Goal: Information Seeking & Learning: Learn about a topic

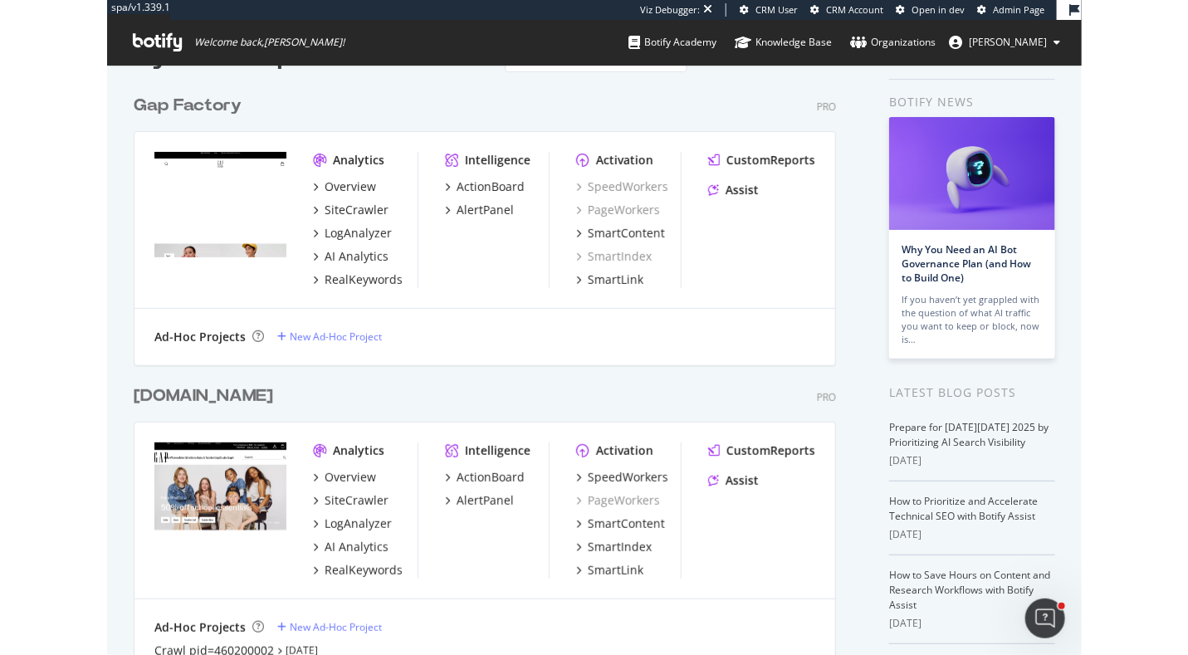
scroll to position [60, 0]
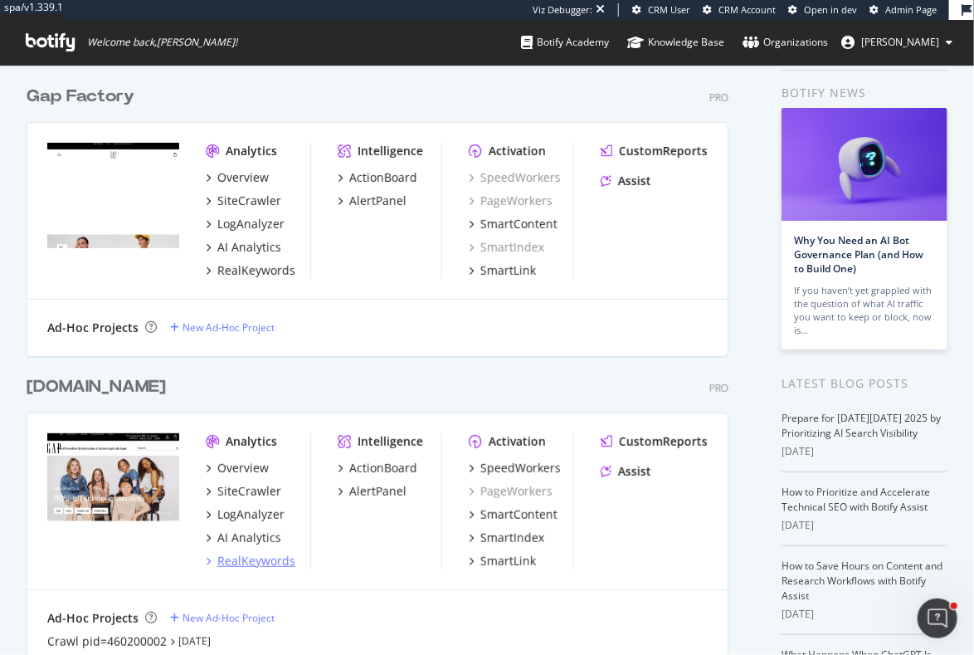
click at [245, 566] on div "RealKeywords" at bounding box center [256, 561] width 78 height 17
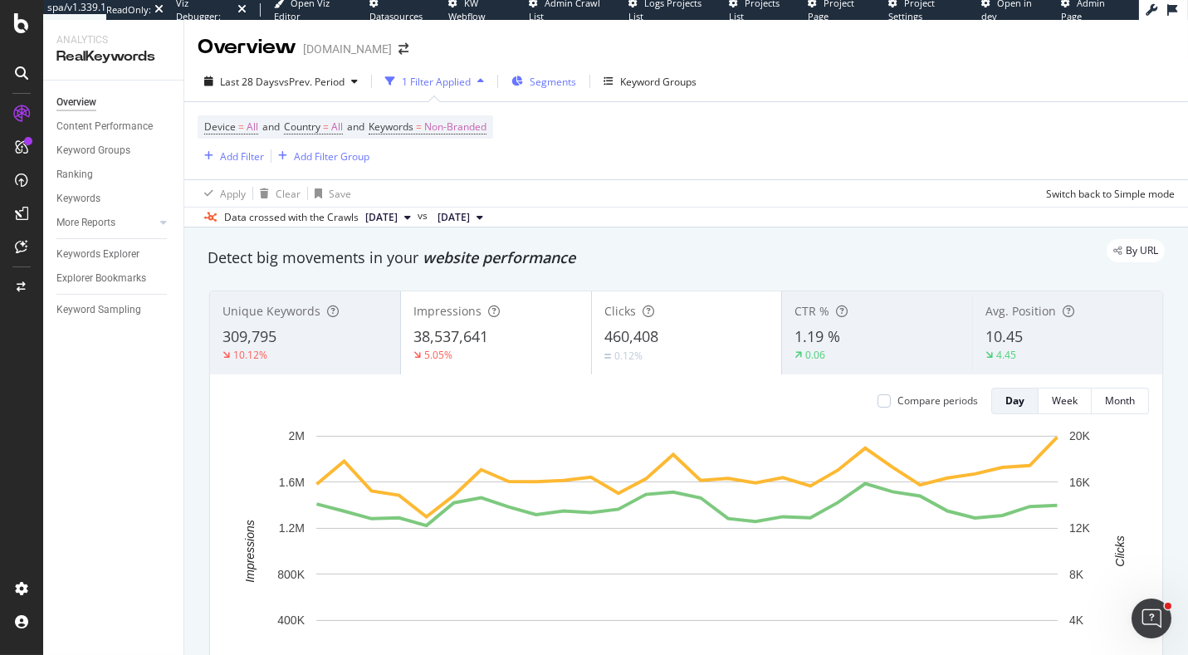
click at [542, 87] on span "Segments" at bounding box center [553, 82] width 46 height 14
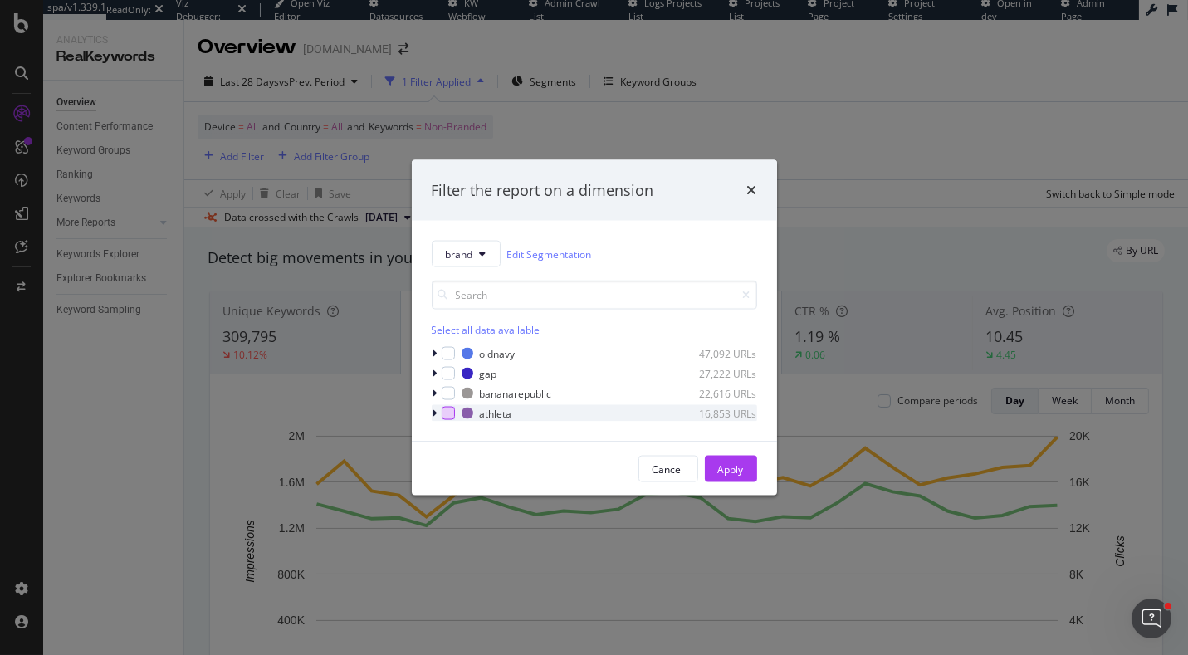
click at [447, 411] on div "modal" at bounding box center [448, 413] width 13 height 13
click at [731, 459] on div "Apply" at bounding box center [731, 469] width 26 height 25
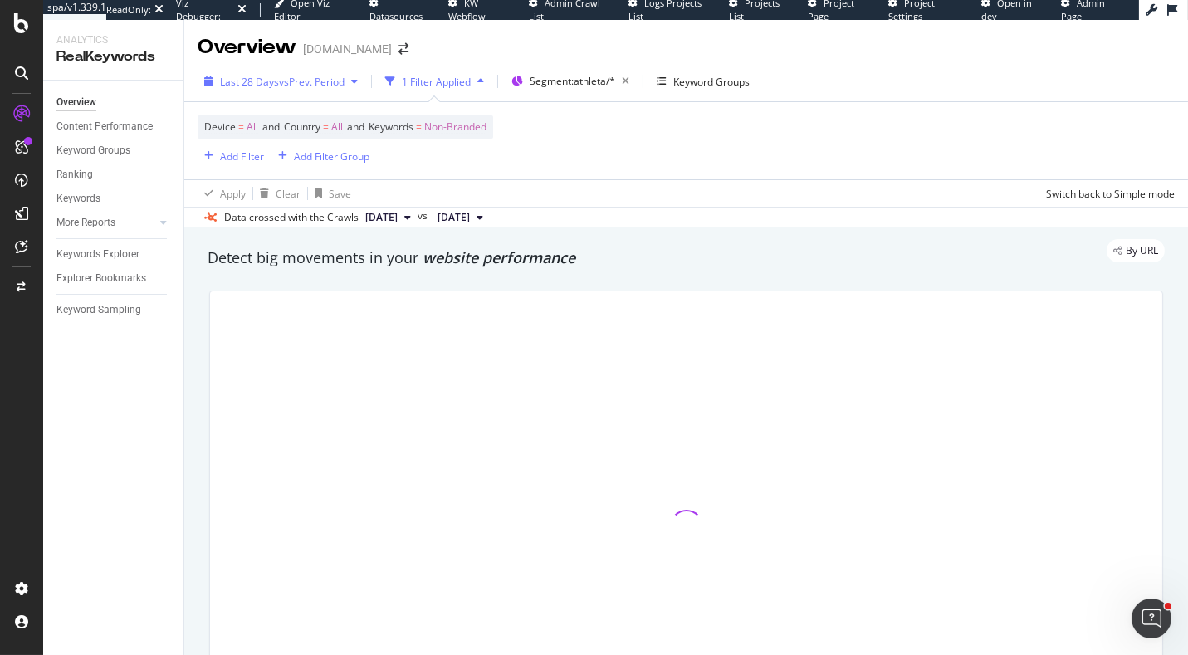
click at [261, 93] on div "Last 28 Days vs Prev. Period" at bounding box center [281, 81] width 167 height 25
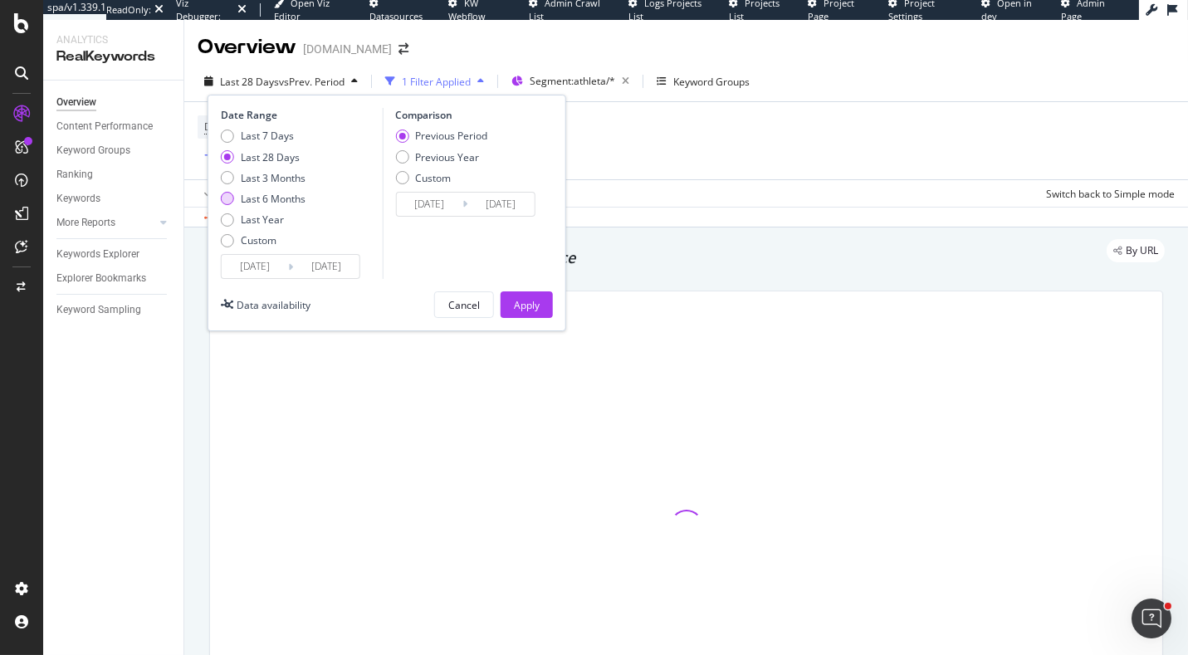
click at [229, 201] on div "Last 6 Months" at bounding box center [227, 198] width 13 height 13
type input "[DATE]"
click at [403, 158] on div "Previous Year" at bounding box center [401, 156] width 13 height 13
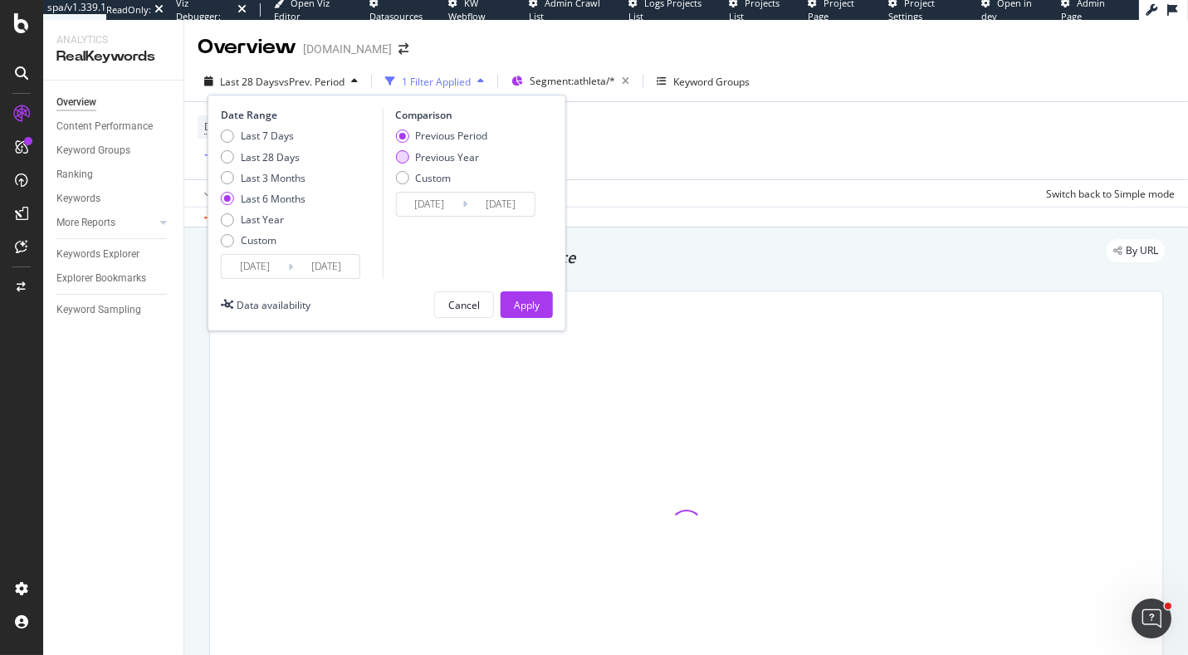
type input "[DATE]"
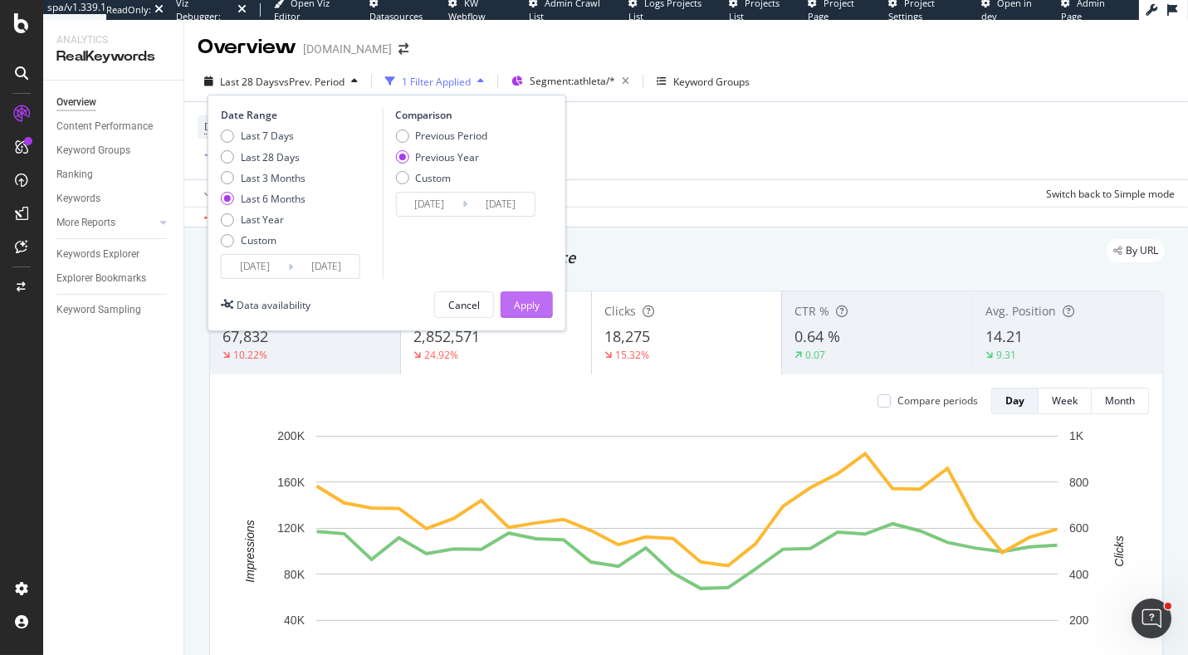
click at [524, 308] on div "Apply" at bounding box center [527, 305] width 26 height 14
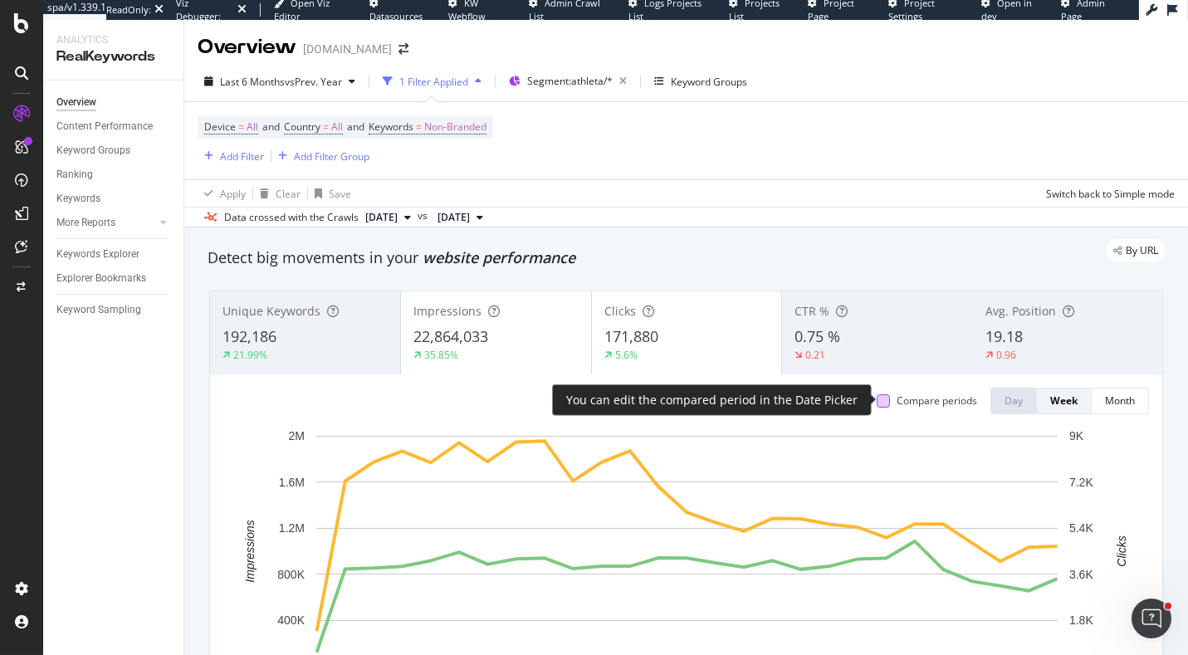
click at [882, 402] on div at bounding box center [883, 400] width 13 height 13
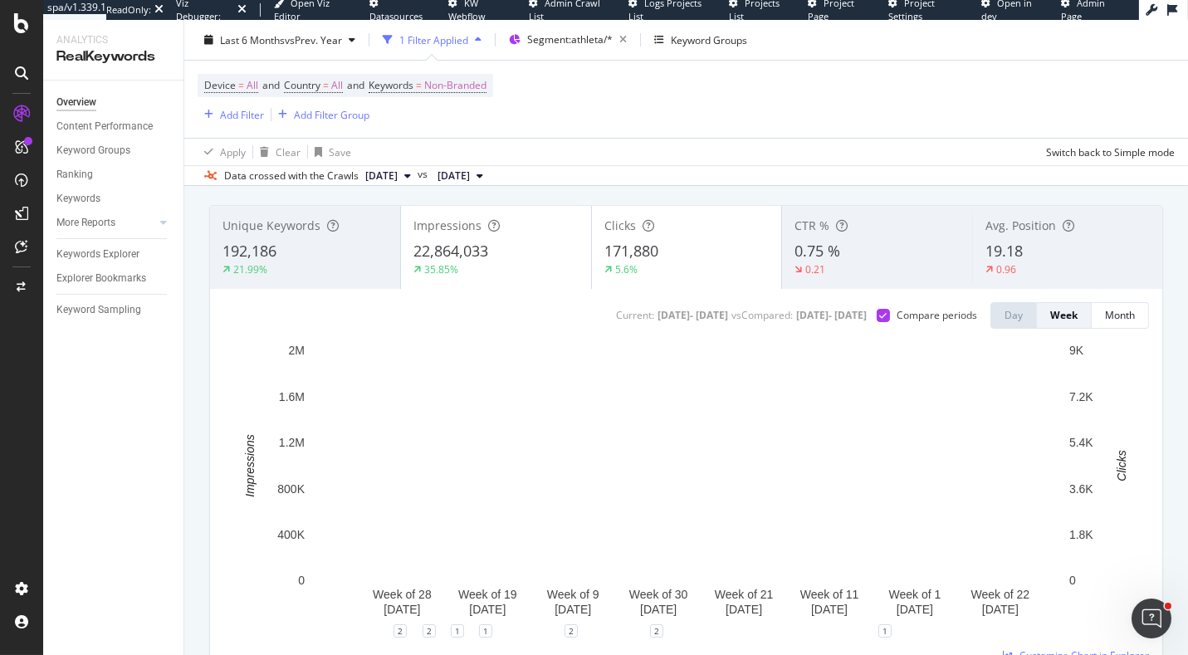
scroll to position [69, 0]
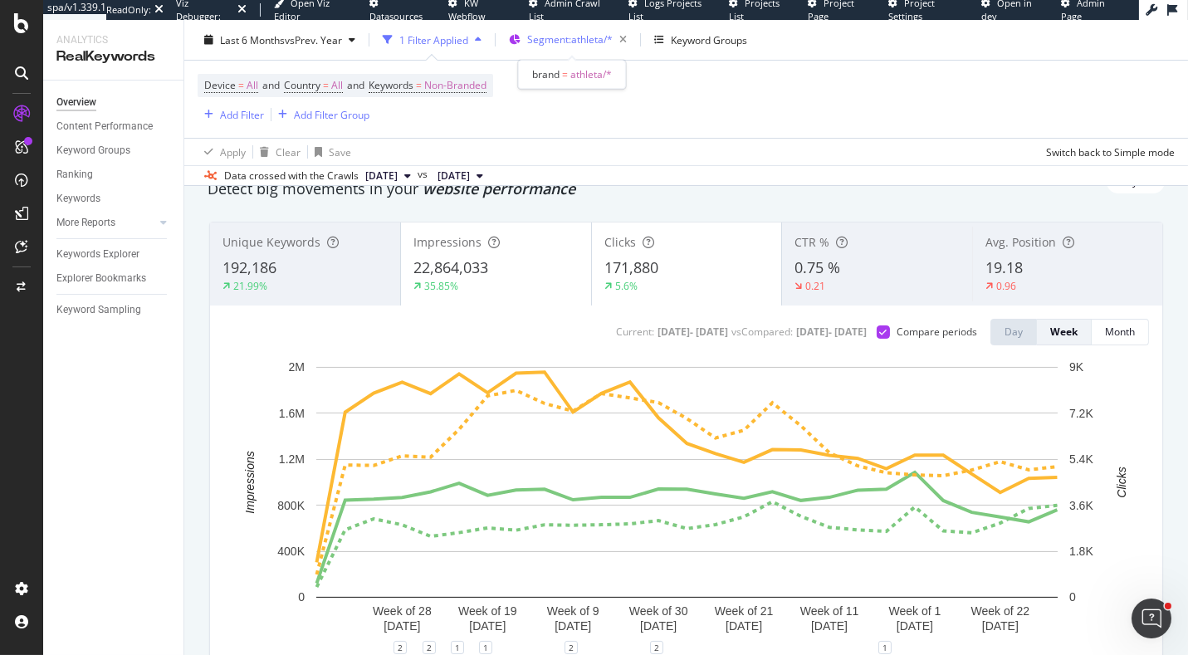
click at [580, 28] on div "Segment: athleta/*" at bounding box center [580, 39] width 106 height 23
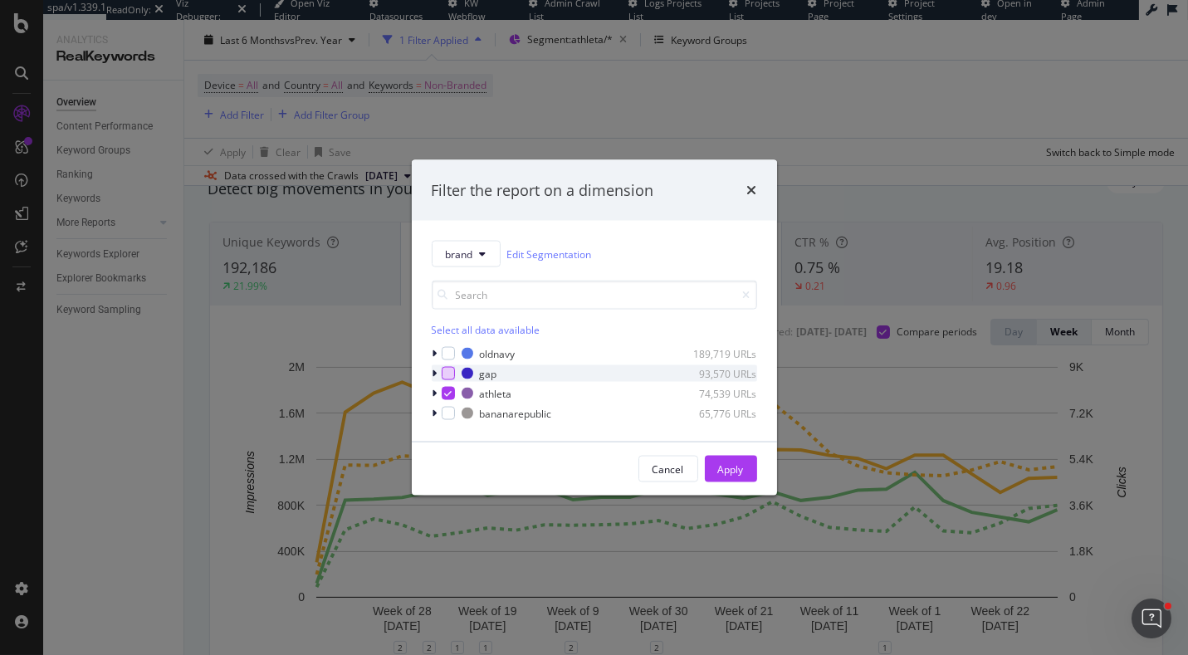
click at [445, 378] on div "modal" at bounding box center [448, 373] width 13 height 13
click at [447, 393] on icon "modal" at bounding box center [447, 393] width 7 height 8
click at [730, 457] on div "Apply" at bounding box center [731, 469] width 26 height 25
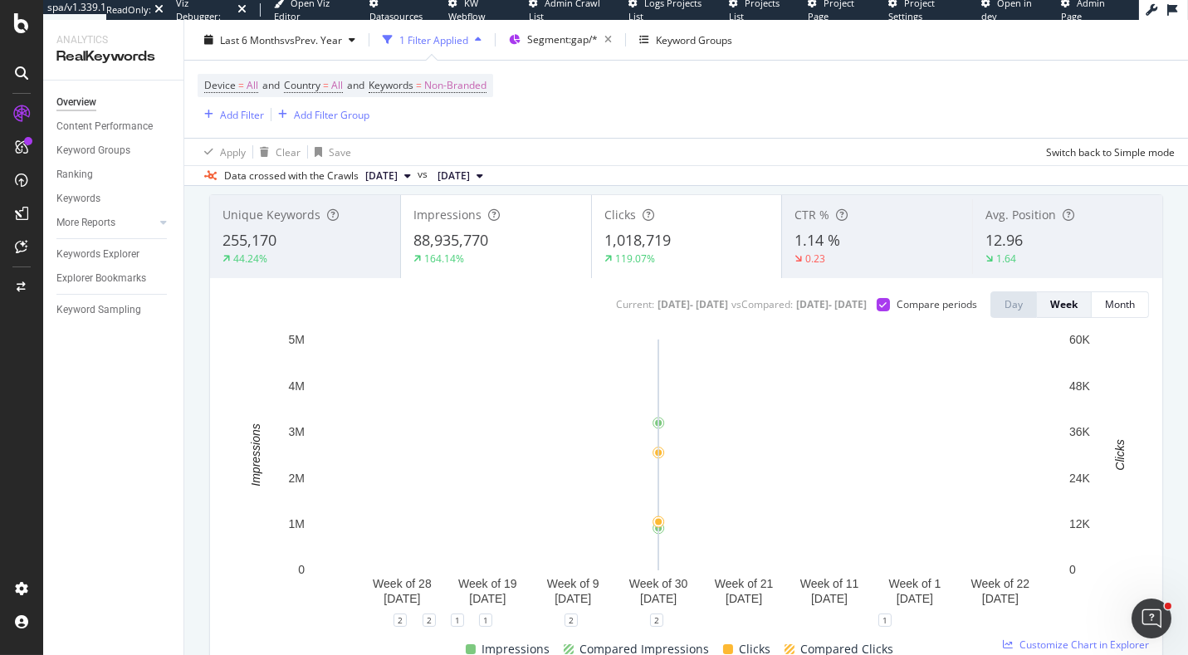
scroll to position [72, 0]
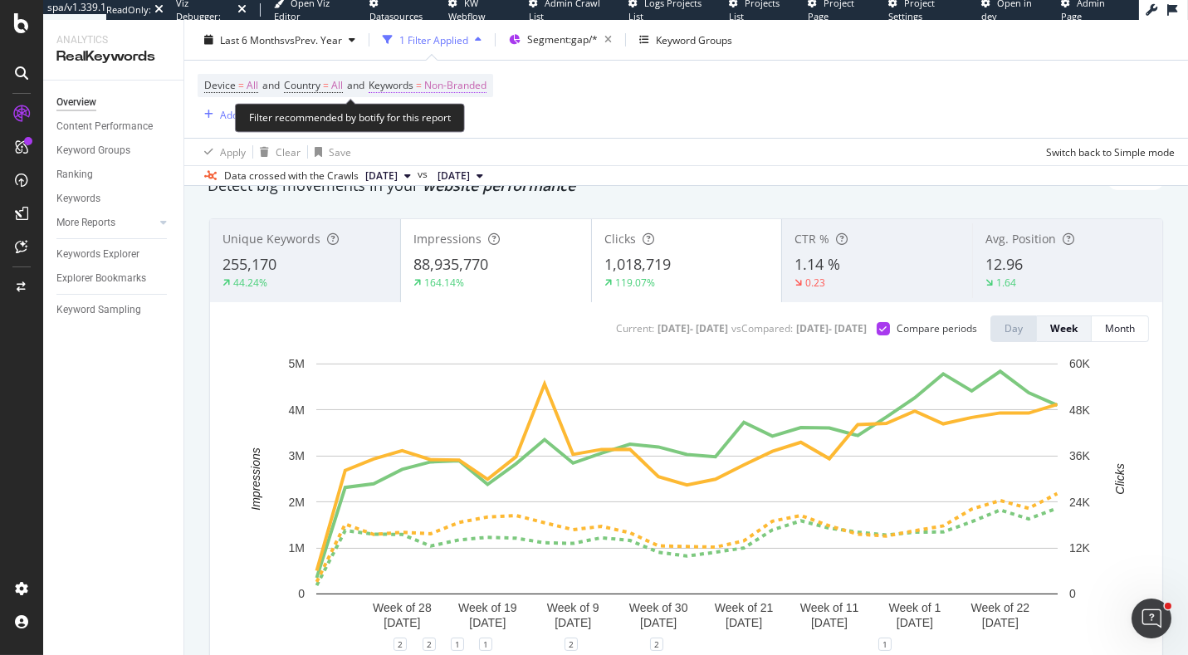
click at [413, 79] on span "Keywords" at bounding box center [391, 85] width 45 height 14
click at [662, 112] on div "Device = All and Country = All and Keywords = Non-Branded Add Filter Add Filter…" at bounding box center [686, 99] width 977 height 77
click at [574, 41] on span "Segment: gap/*" at bounding box center [562, 39] width 71 height 14
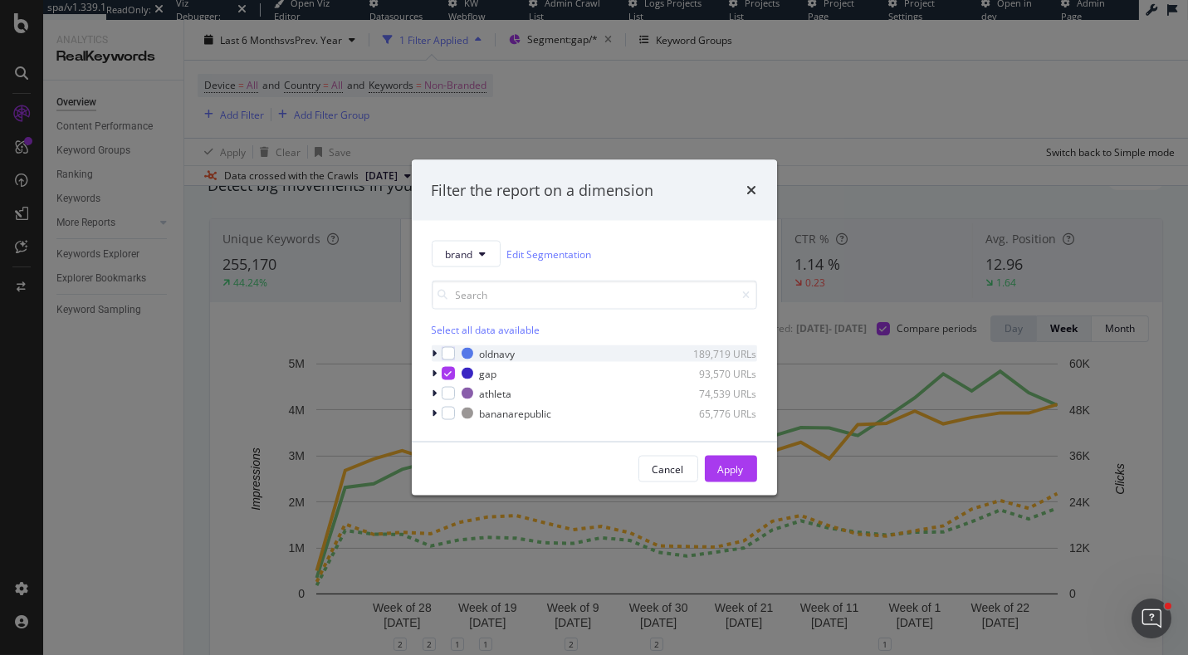
click at [453, 345] on div "oldnavy 189,719 URLs" at bounding box center [594, 353] width 325 height 17
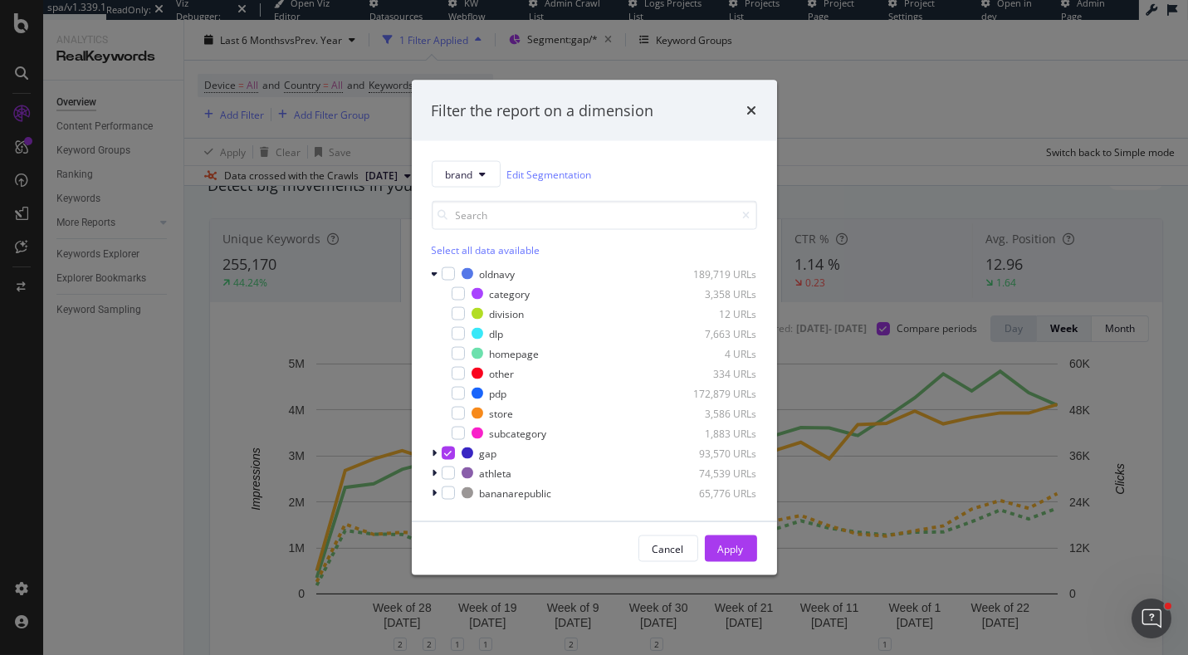
click at [427, 276] on div "brand Edit Segmentation Select all data available oldnavy 189,719 URLs category…" at bounding box center [594, 331] width 365 height 380
click at [430, 270] on div "brand Edit Segmentation Select all data available oldnavy 189,719 URLs category…" at bounding box center [594, 331] width 365 height 380
click at [433, 273] on icon "modal" at bounding box center [435, 274] width 7 height 10
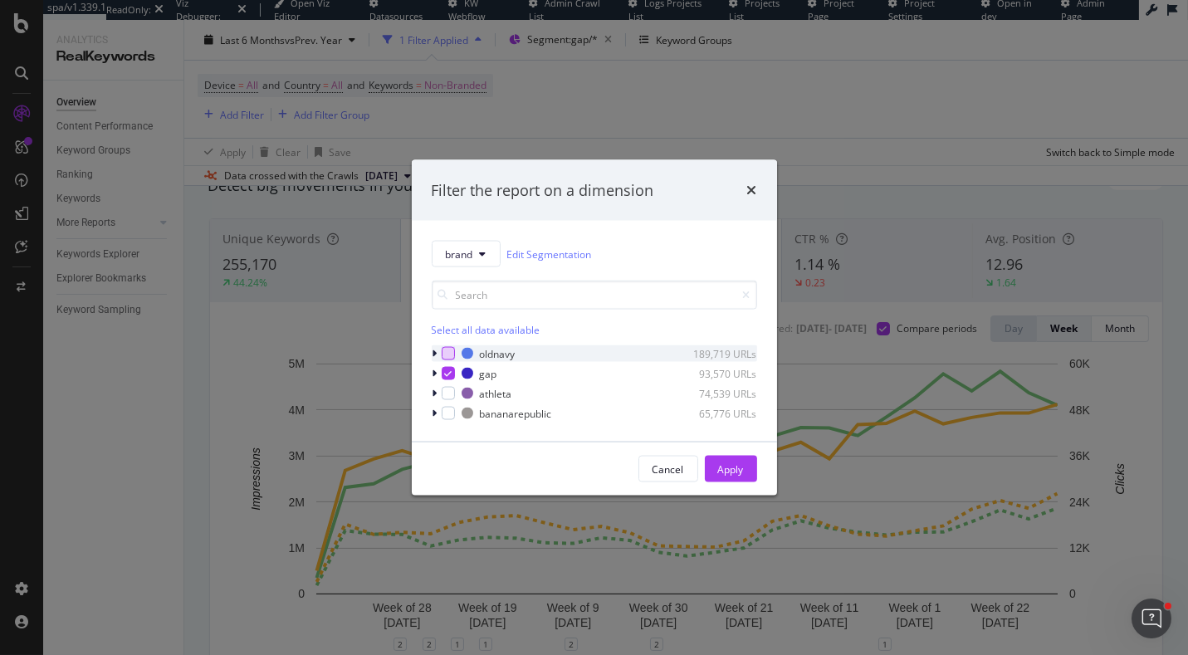
click at [451, 353] on div "modal" at bounding box center [448, 353] width 13 height 13
click at [448, 371] on icon "modal" at bounding box center [447, 373] width 7 height 8
click at [720, 466] on div "Apply" at bounding box center [731, 468] width 26 height 14
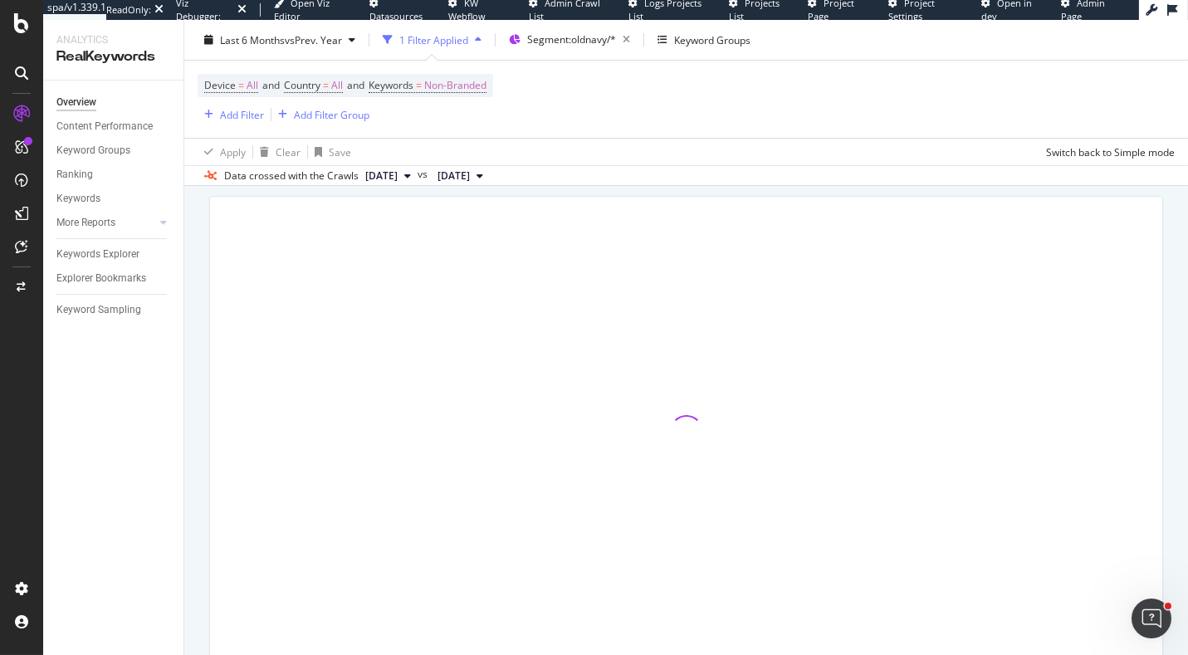
scroll to position [95, 0]
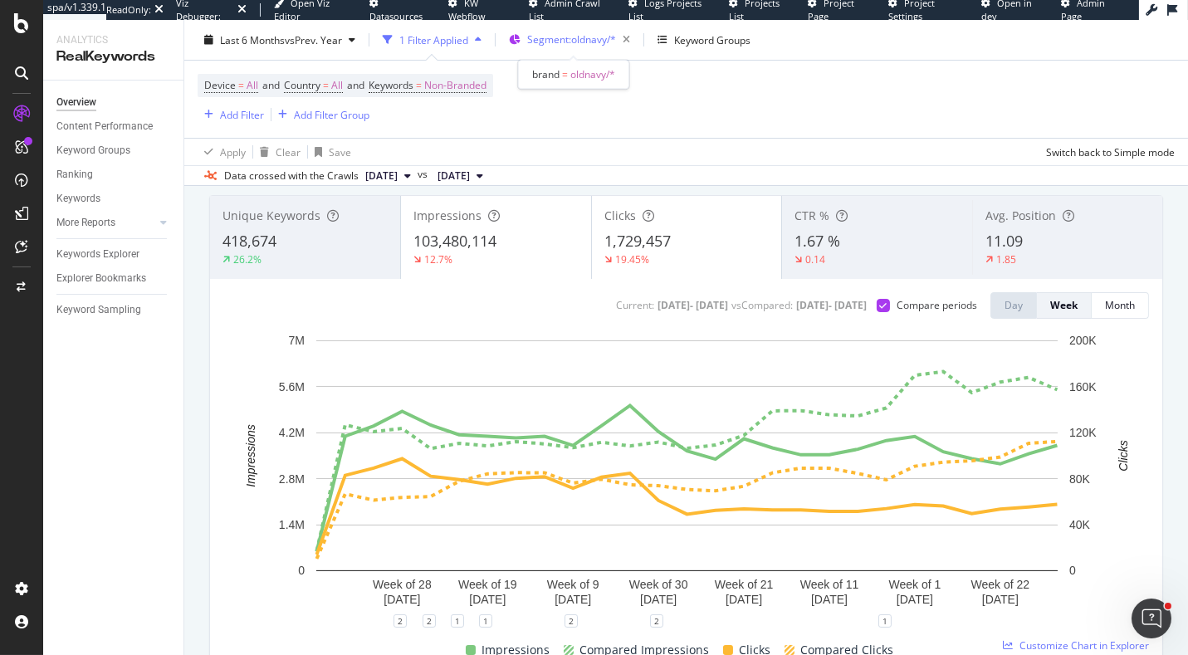
click at [529, 43] on div "Segment: oldnavy/*" at bounding box center [573, 39] width 128 height 25
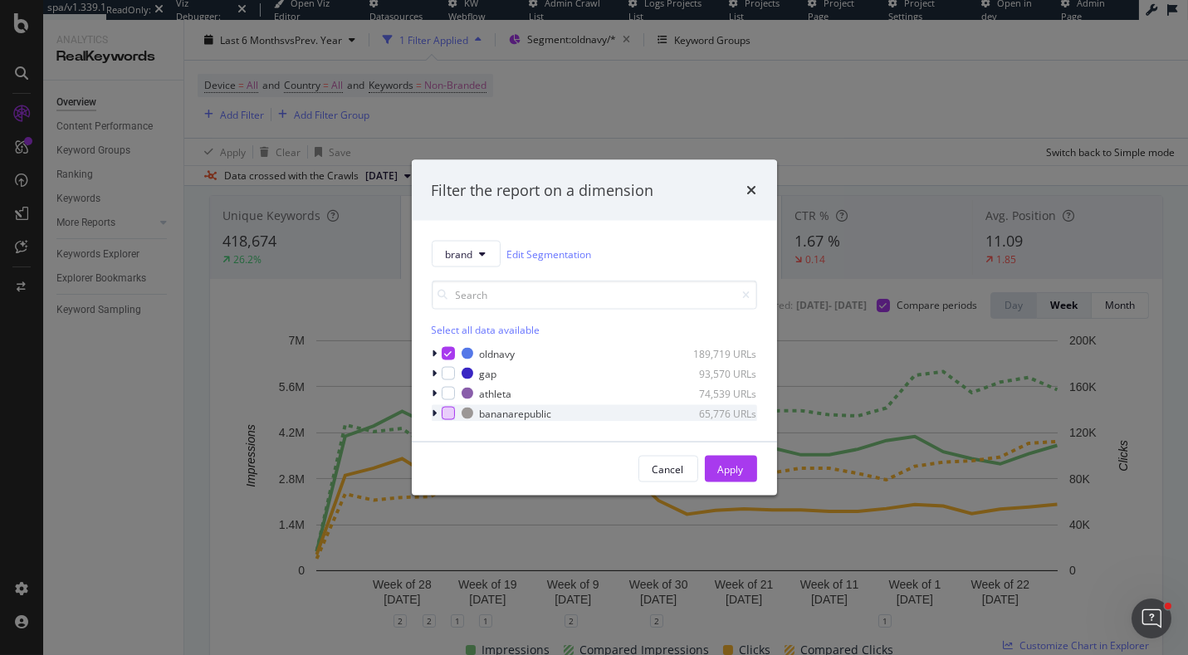
click at [447, 413] on div "modal" at bounding box center [448, 413] width 13 height 13
click at [448, 352] on icon "modal" at bounding box center [447, 353] width 7 height 8
click at [723, 466] on div "Apply" at bounding box center [731, 468] width 26 height 14
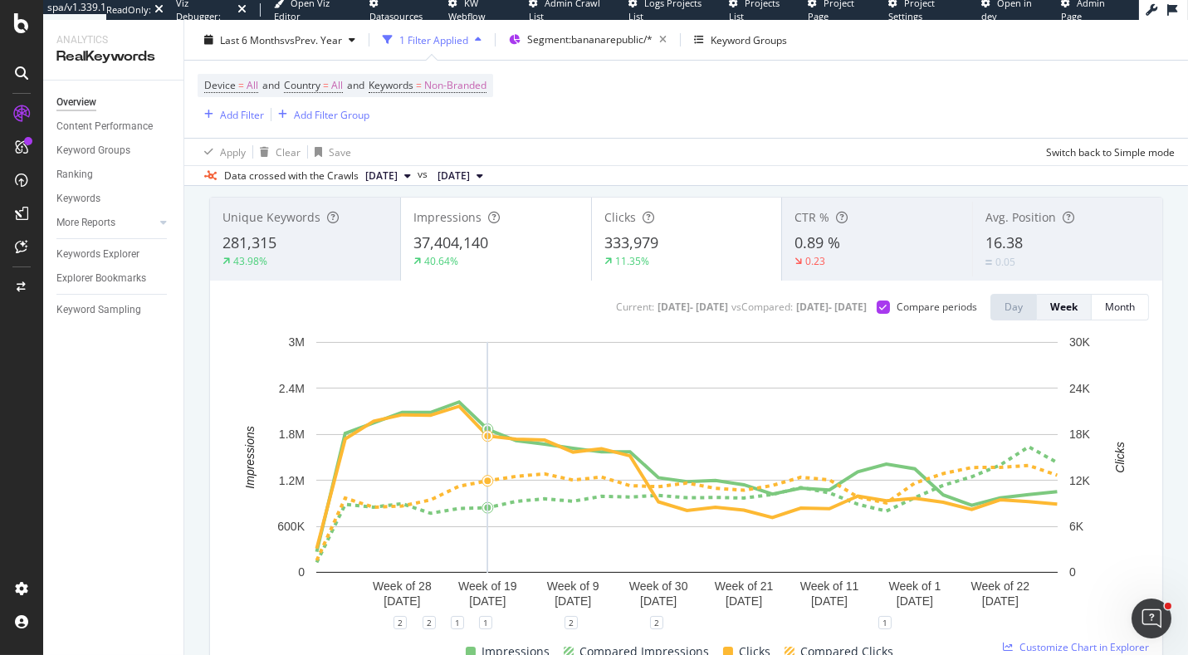
scroll to position [114, 0]
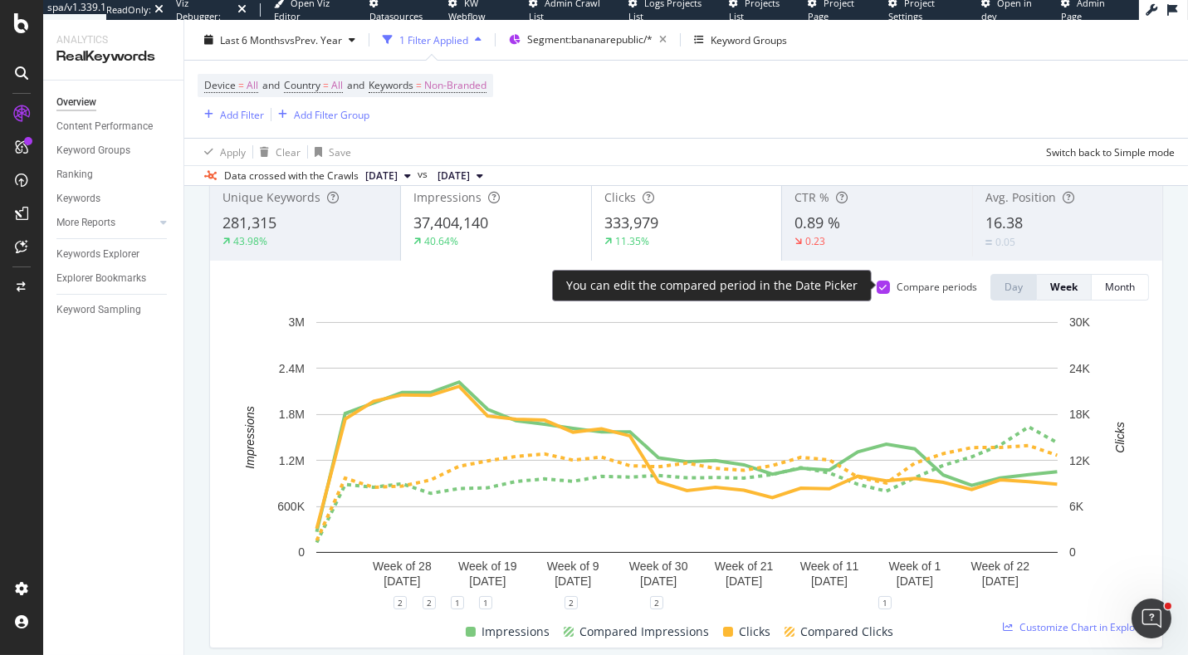
click at [887, 283] on icon at bounding box center [883, 287] width 7 height 8
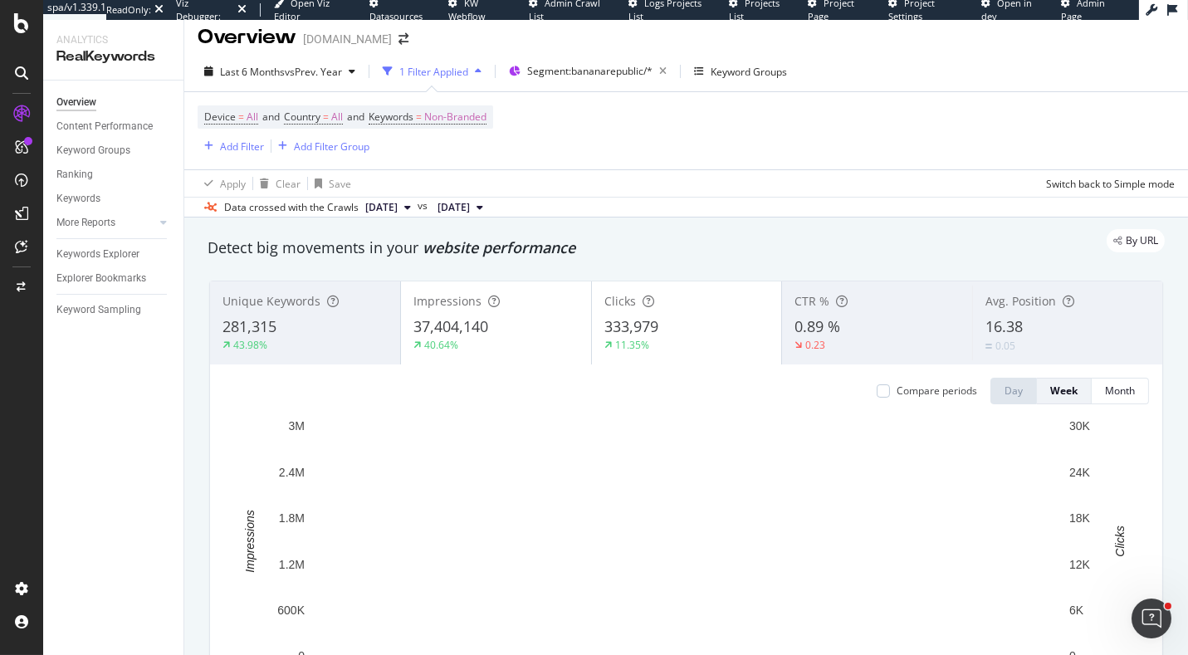
scroll to position [0, 0]
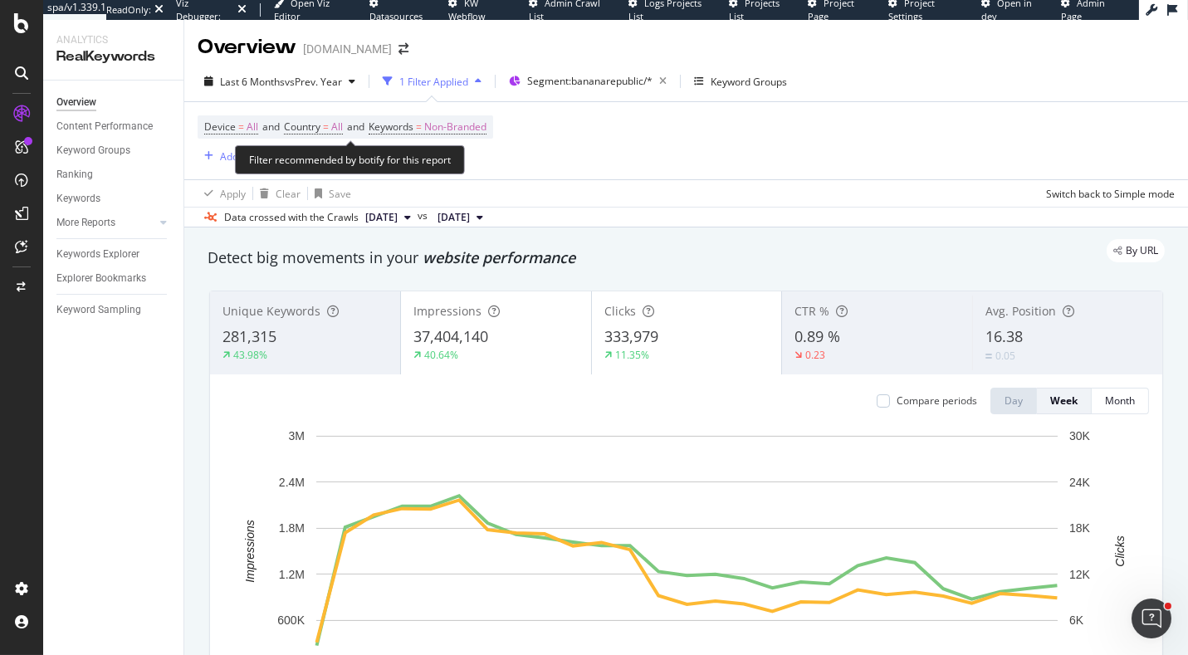
click at [432, 134] on span "Device = All and Country = All and Keywords = Non-Branded" at bounding box center [345, 126] width 282 height 23
click at [422, 123] on span "=" at bounding box center [419, 127] width 6 height 14
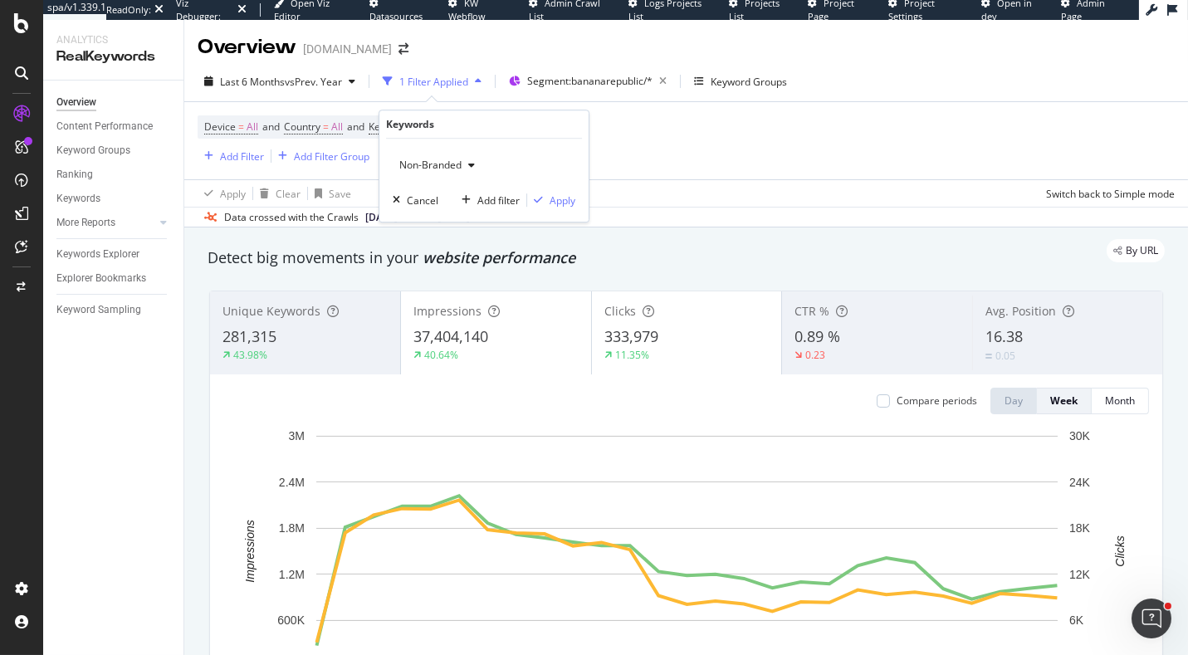
click at [422, 172] on div "Non-Branded" at bounding box center [437, 165] width 89 height 25
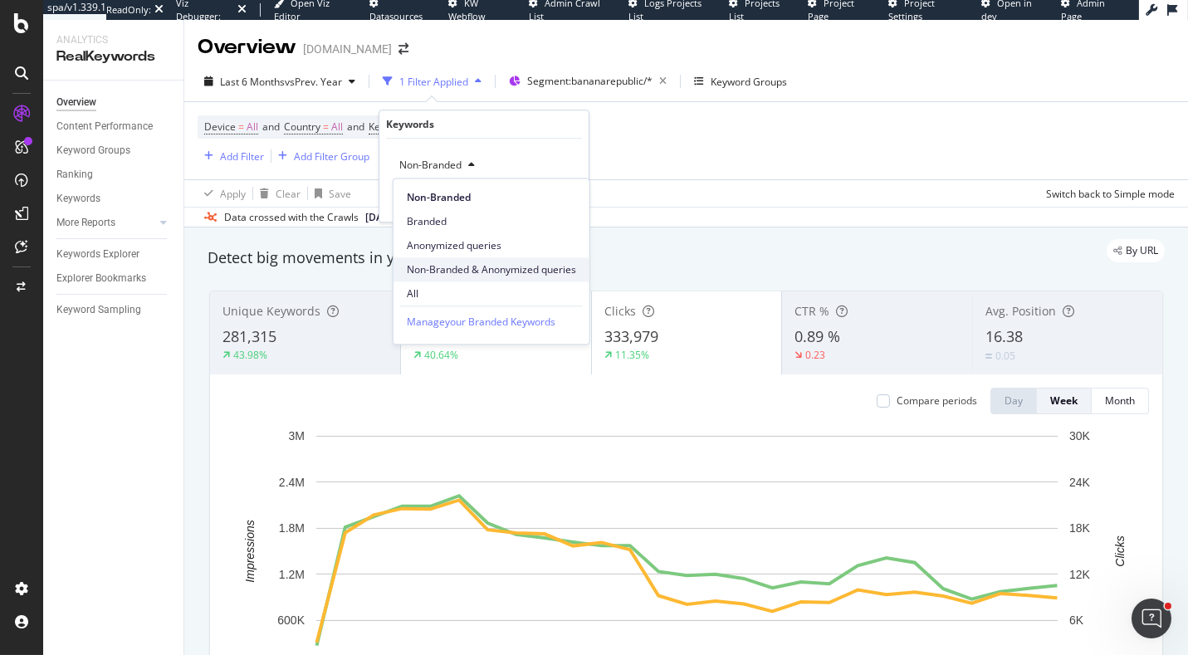
click at [419, 267] on span "Non-Branded & Anonymized queries" at bounding box center [491, 269] width 169 height 15
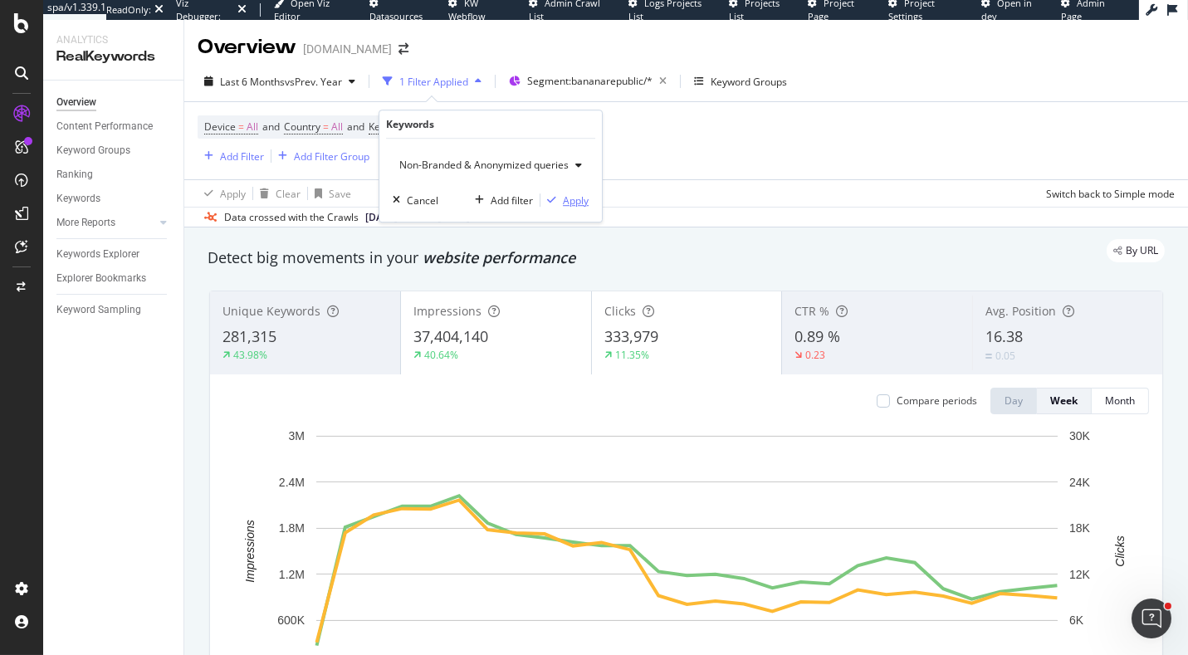
click at [568, 203] on div "Apply" at bounding box center [576, 200] width 26 height 14
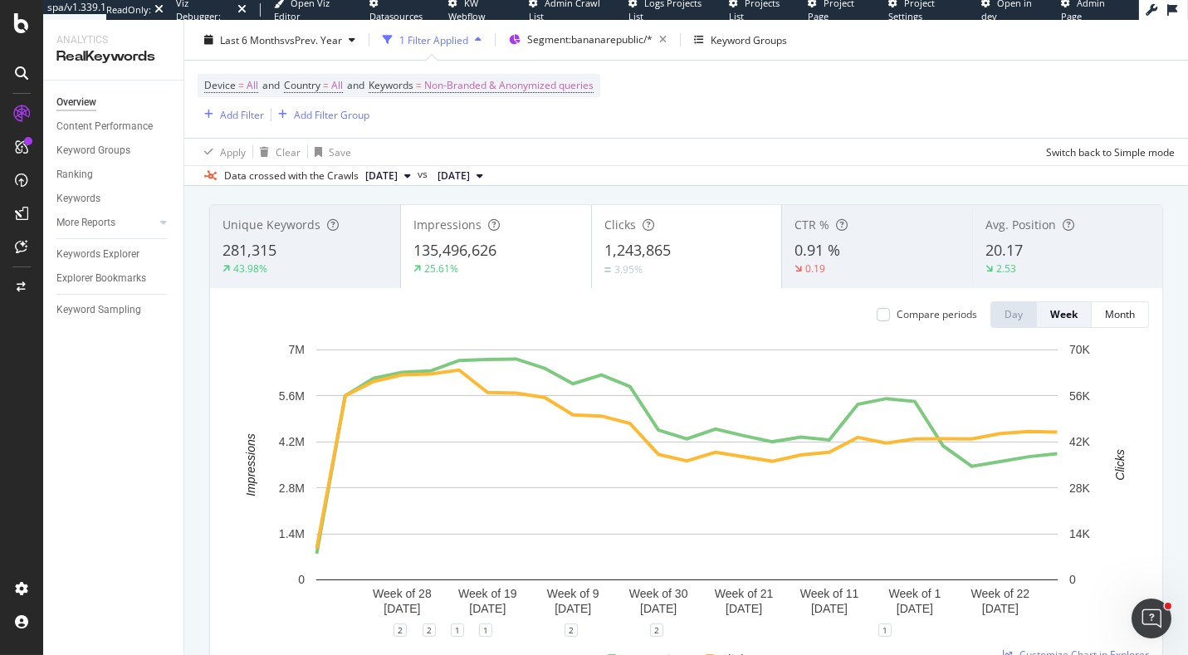
scroll to position [98, 0]
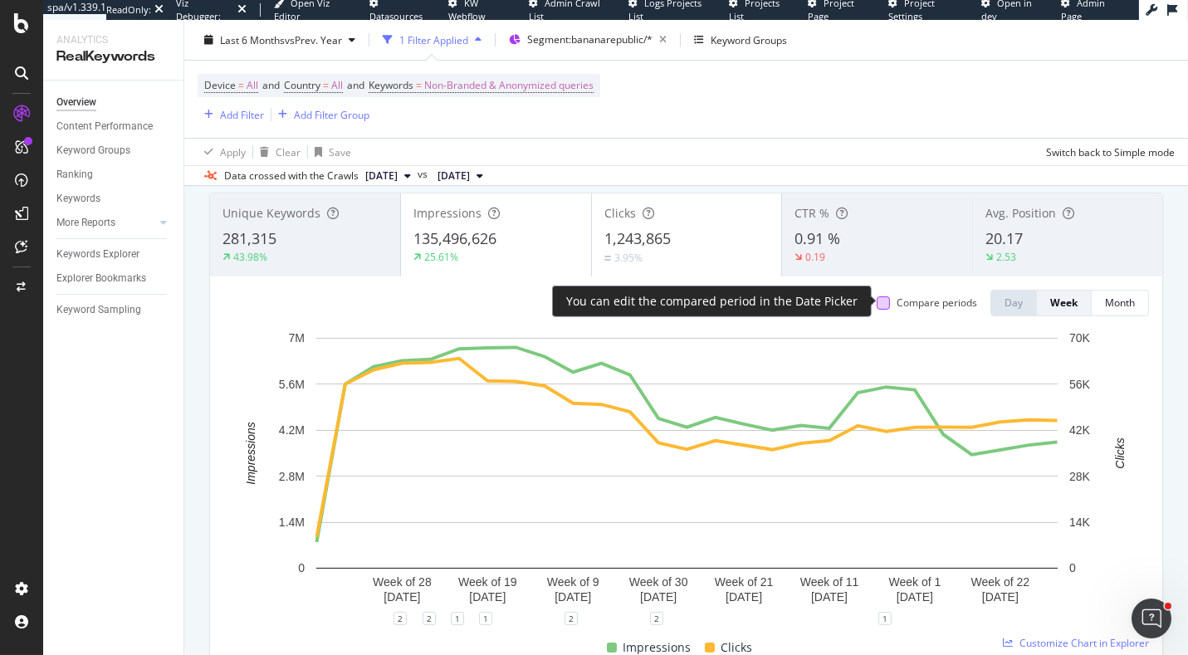
click at [887, 302] on div at bounding box center [883, 302] width 13 height 13
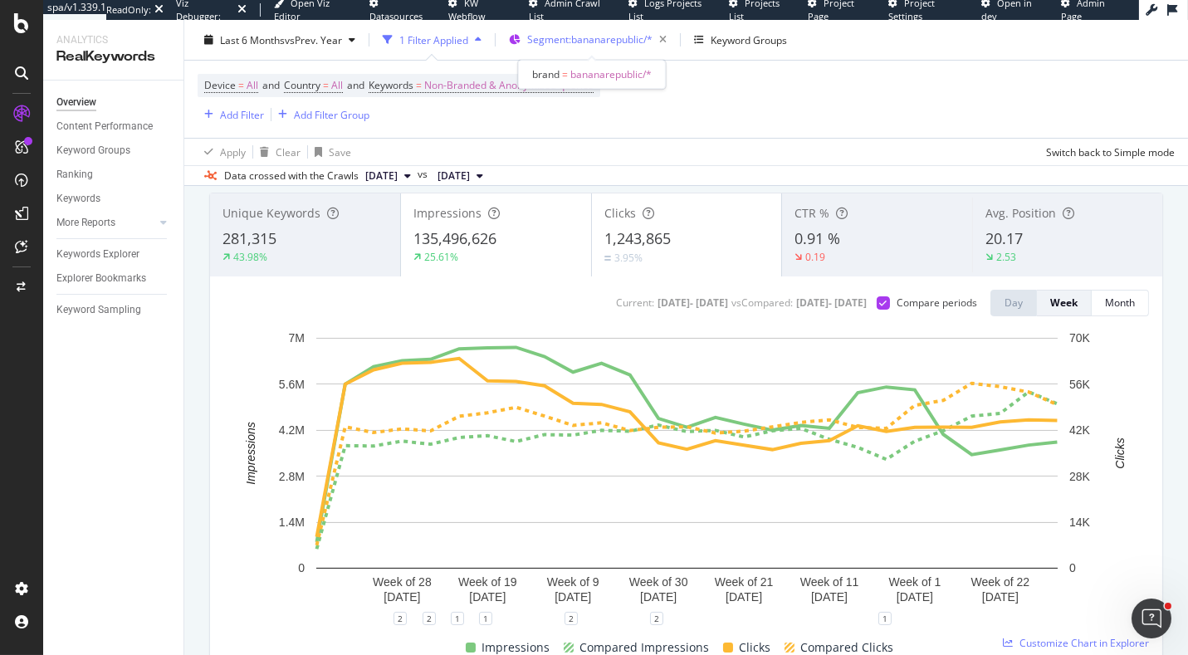
click at [570, 52] on button "Segment: bananarepublic/*" at bounding box center [587, 40] width 171 height 27
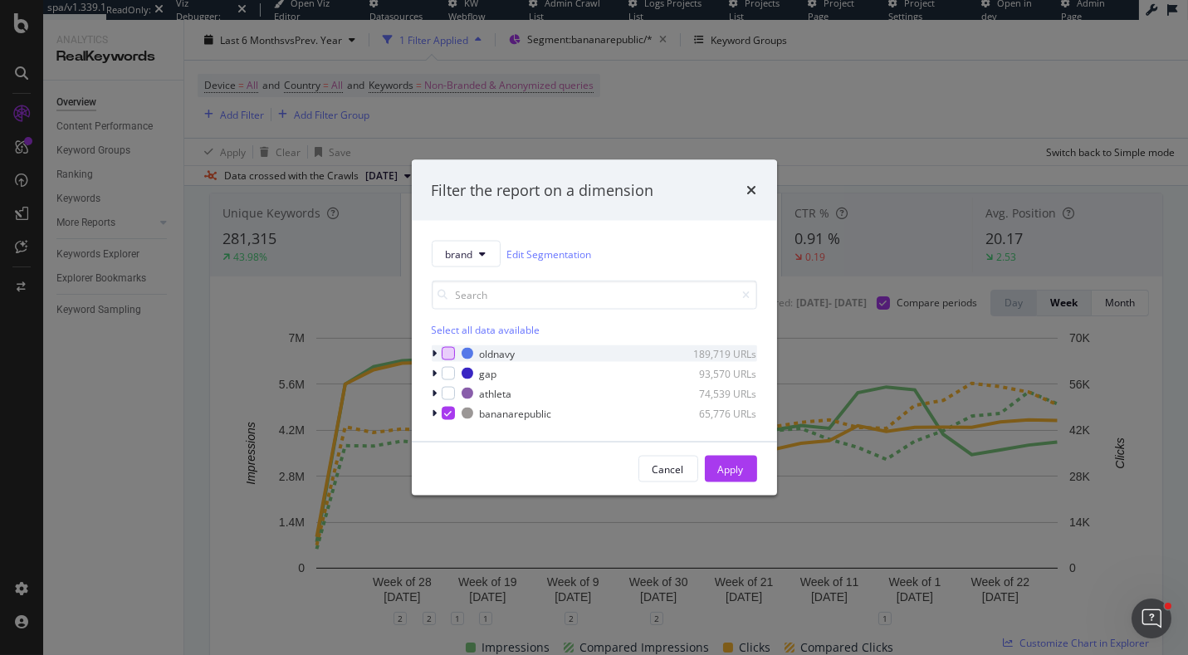
click at [447, 349] on div "modal" at bounding box center [448, 353] width 13 height 13
